Goal: Check status: Check status

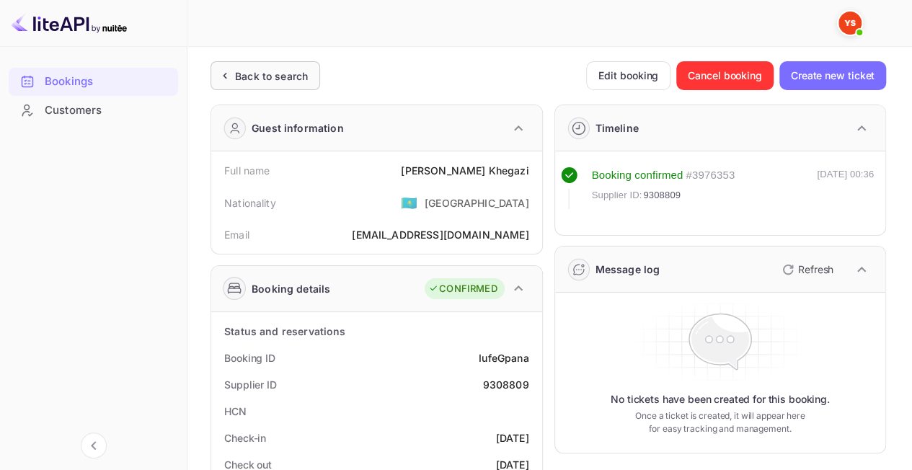
click at [255, 87] on div "Back to search" at bounding box center [266, 75] width 110 height 29
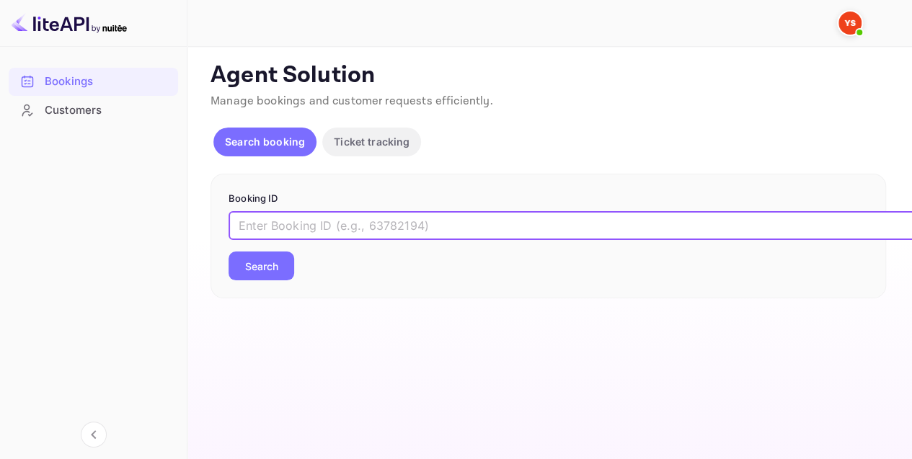
click at [352, 218] on input "text" at bounding box center [589, 225] width 721 height 29
paste input "9338476"
type input "9338476"
click at [236, 268] on button "Search" at bounding box center [262, 266] width 66 height 29
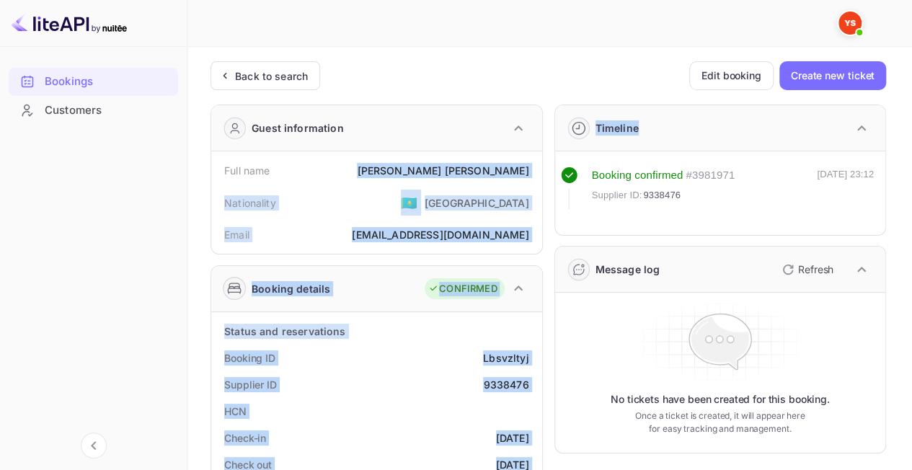
drag, startPoint x: 401, startPoint y: 169, endPoint x: 546, endPoint y: 180, distance: 145.3
click at [535, 171] on div "Full name [PERSON_NAME]" at bounding box center [376, 170] width 319 height 27
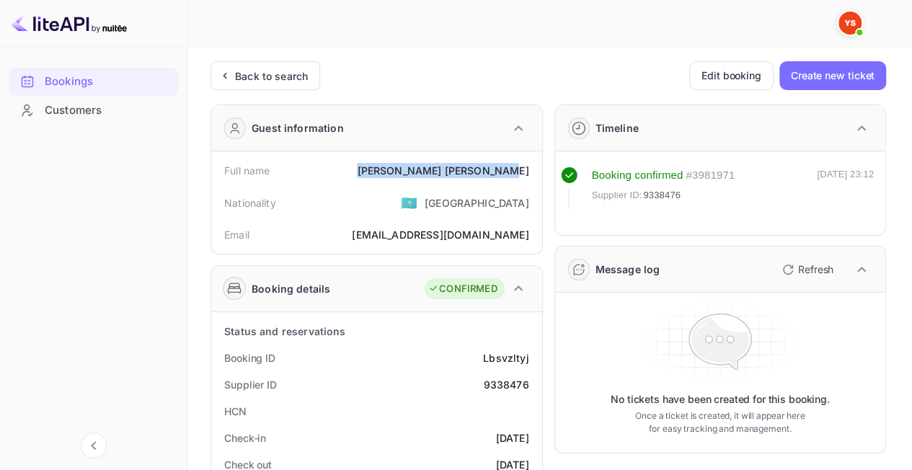
drag, startPoint x: 530, startPoint y: 169, endPoint x: 388, endPoint y: 168, distance: 142.0
click at [388, 168] on div "Full name [PERSON_NAME]" at bounding box center [376, 170] width 319 height 27
copy div "[PERSON_NAME]"
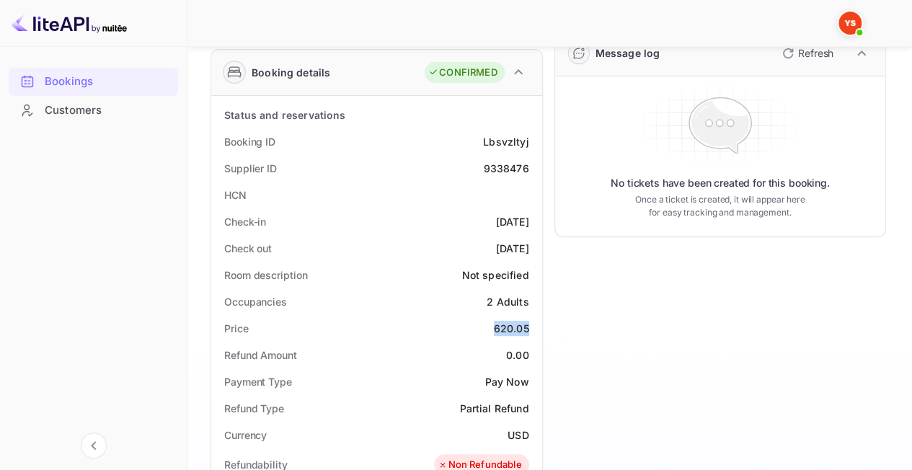
drag, startPoint x: 486, startPoint y: 325, endPoint x: 529, endPoint y: 331, distance: 42.9
click at [529, 331] on div "Price 620.05" at bounding box center [376, 328] width 319 height 27
copy div "620.05"
